Goal: Navigation & Orientation: Find specific page/section

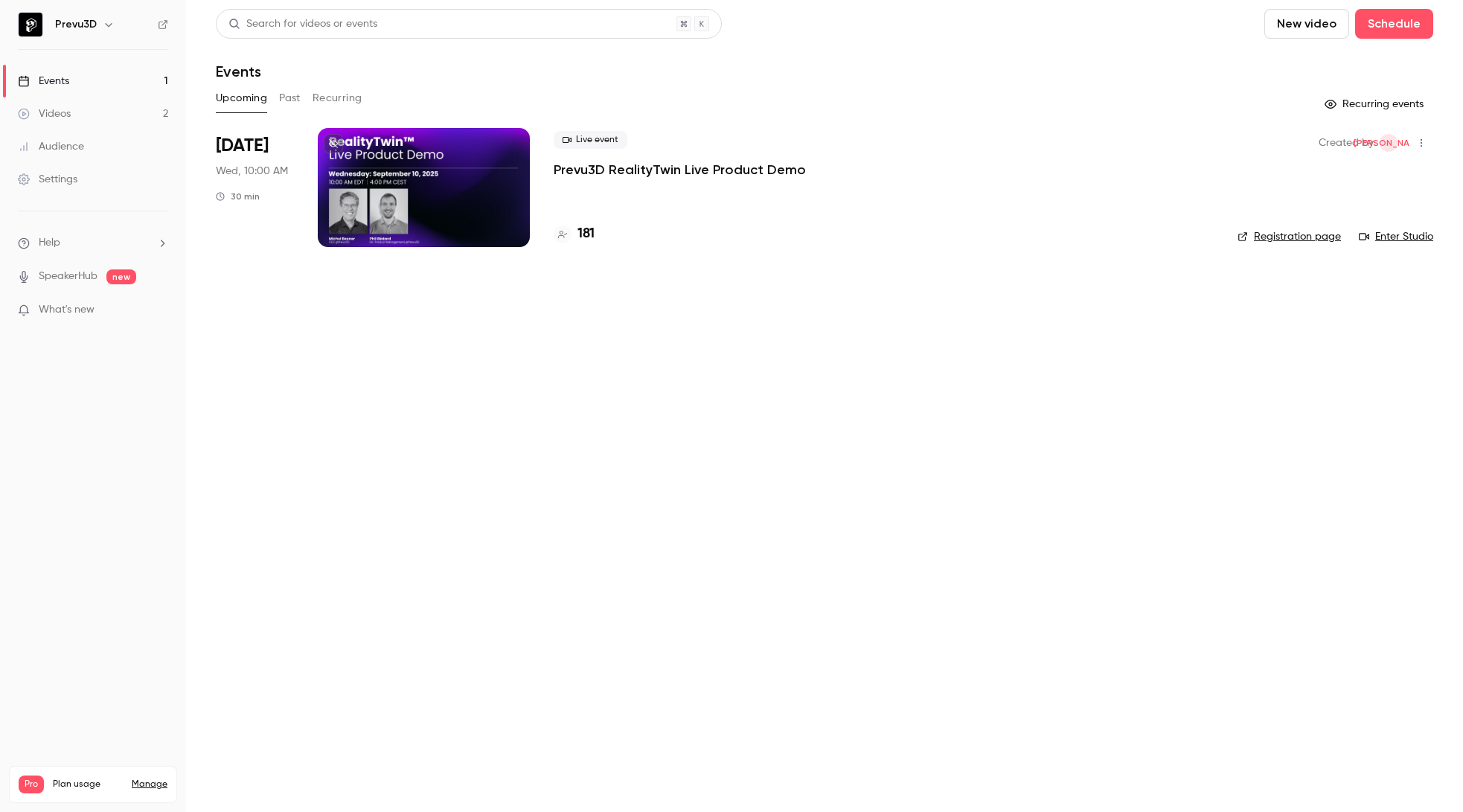
click at [720, 437] on main "Search for videos or events New video Schedule Events Upcoming Past Recurring R…" at bounding box center [825, 406] width 1277 height 812
drag, startPoint x: 372, startPoint y: 334, endPoint x: 445, endPoint y: 286, distance: 87.4
click at [372, 334] on main "Search for videos or events New video Schedule Events Upcoming Past Recurring R…" at bounding box center [825, 406] width 1277 height 812
click at [540, 363] on main "Search for videos or events New video Schedule Events Upcoming Past Recurring R…" at bounding box center [825, 406] width 1277 height 812
drag, startPoint x: 590, startPoint y: 549, endPoint x: 297, endPoint y: 146, distance: 498.3
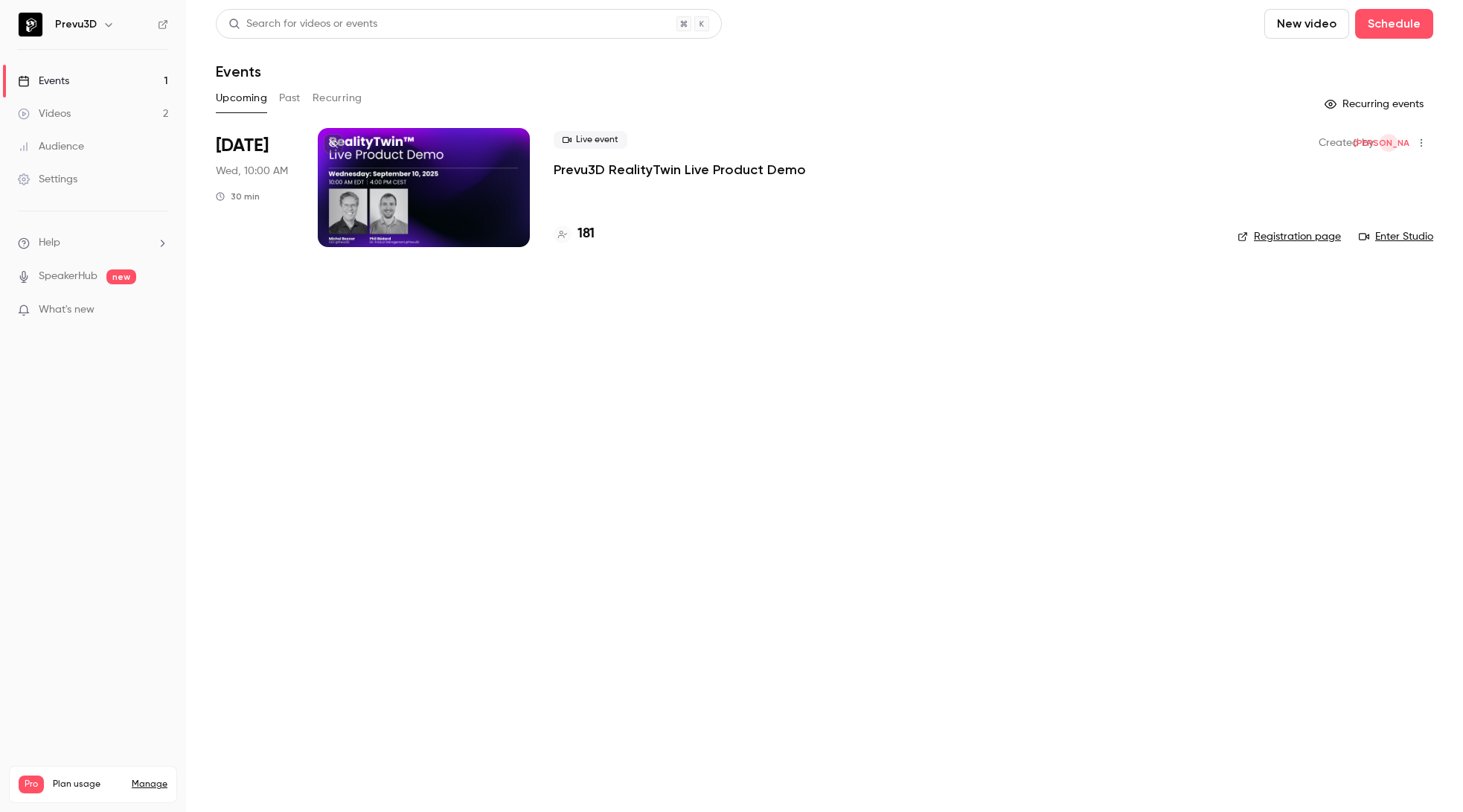
click at [591, 549] on main "Search for videos or events New video Schedule Events Upcoming Past Recurring R…" at bounding box center [825, 406] width 1277 height 812
